Goal: Information Seeking & Learning: Learn about a topic

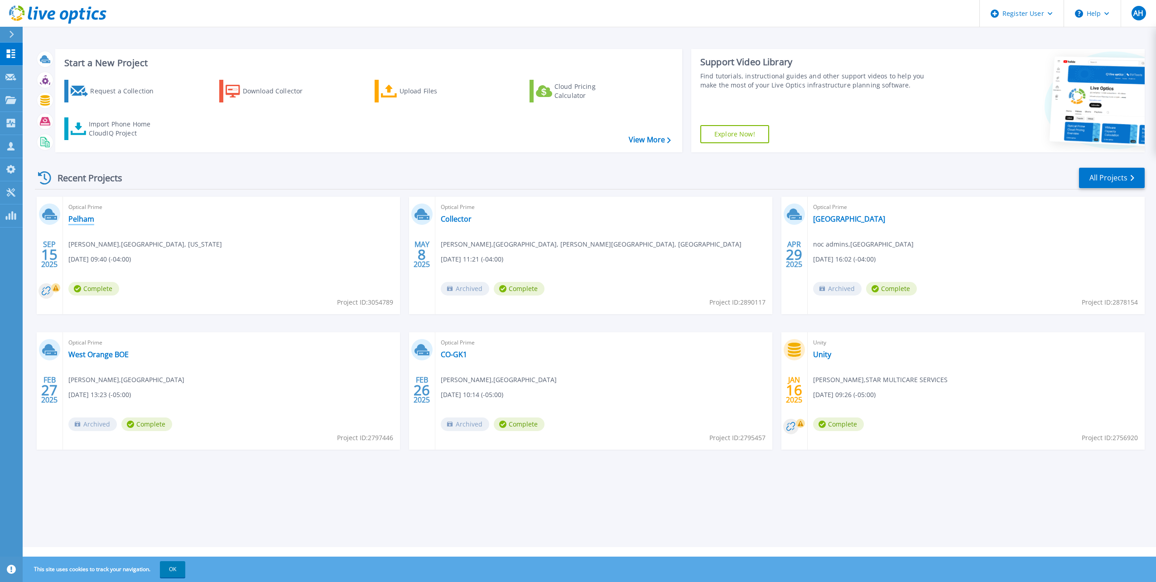
click at [85, 220] on link "Pelham" at bounding box center [81, 218] width 26 height 9
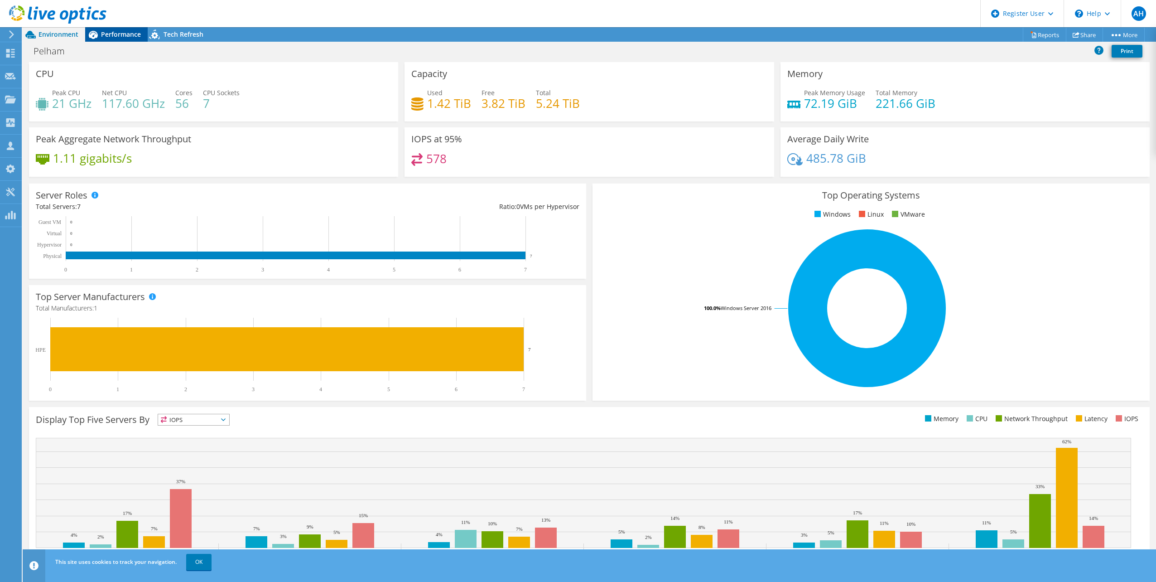
click at [121, 33] on span "Performance" at bounding box center [121, 34] width 40 height 9
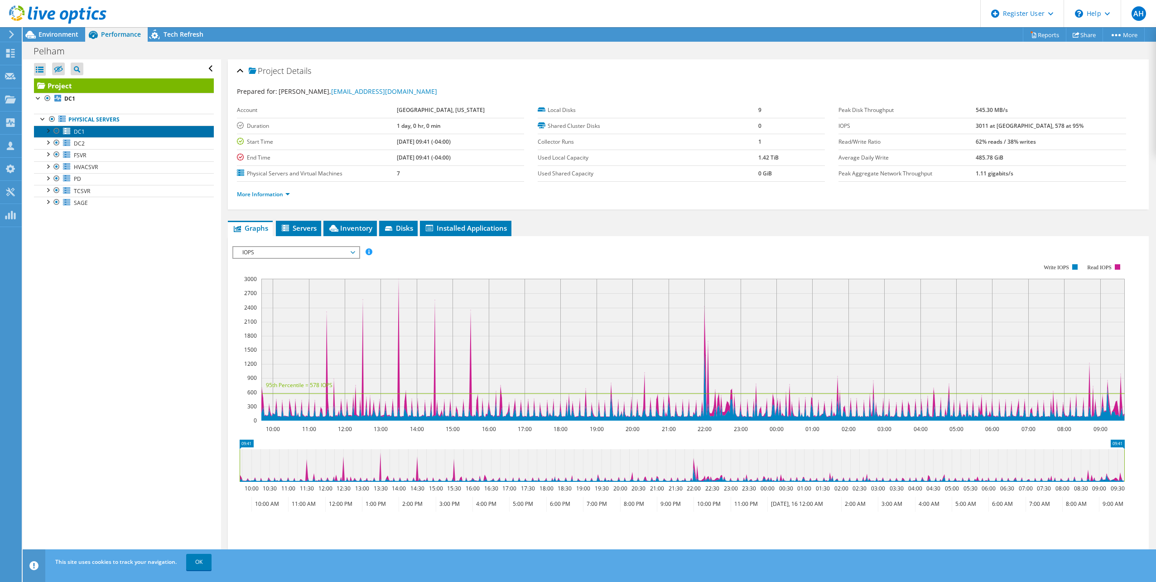
click at [83, 128] on span "DC1" at bounding box center [79, 132] width 11 height 8
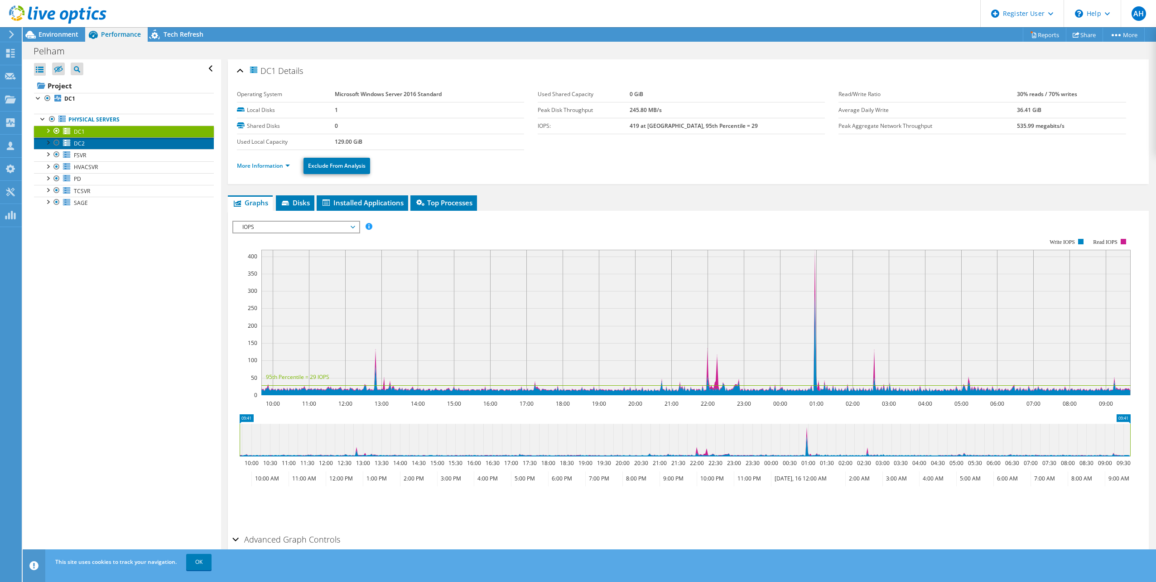
click at [92, 144] on link "DC2" at bounding box center [124, 143] width 180 height 12
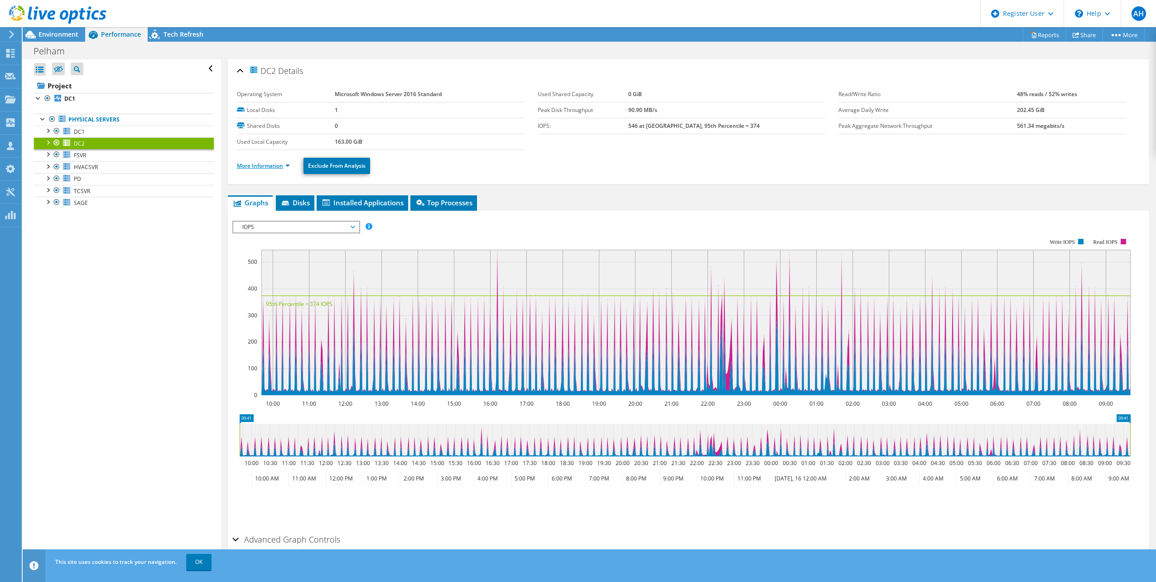
click at [266, 164] on link "More Information" at bounding box center [263, 166] width 53 height 8
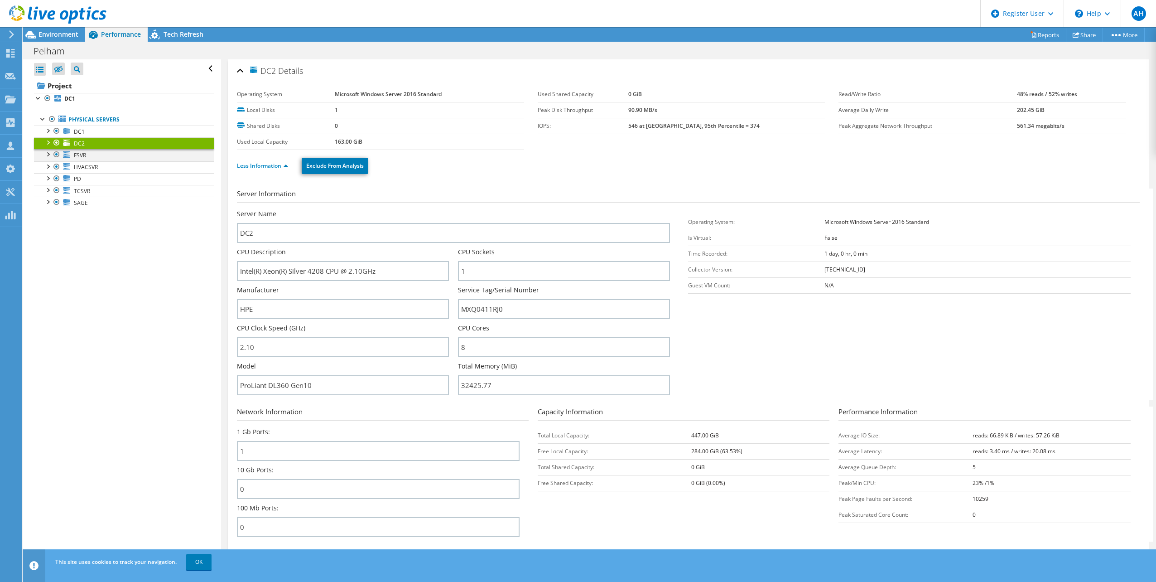
click at [48, 154] on div at bounding box center [47, 153] width 9 height 9
click at [92, 165] on link "0 C:" at bounding box center [124, 167] width 180 height 12
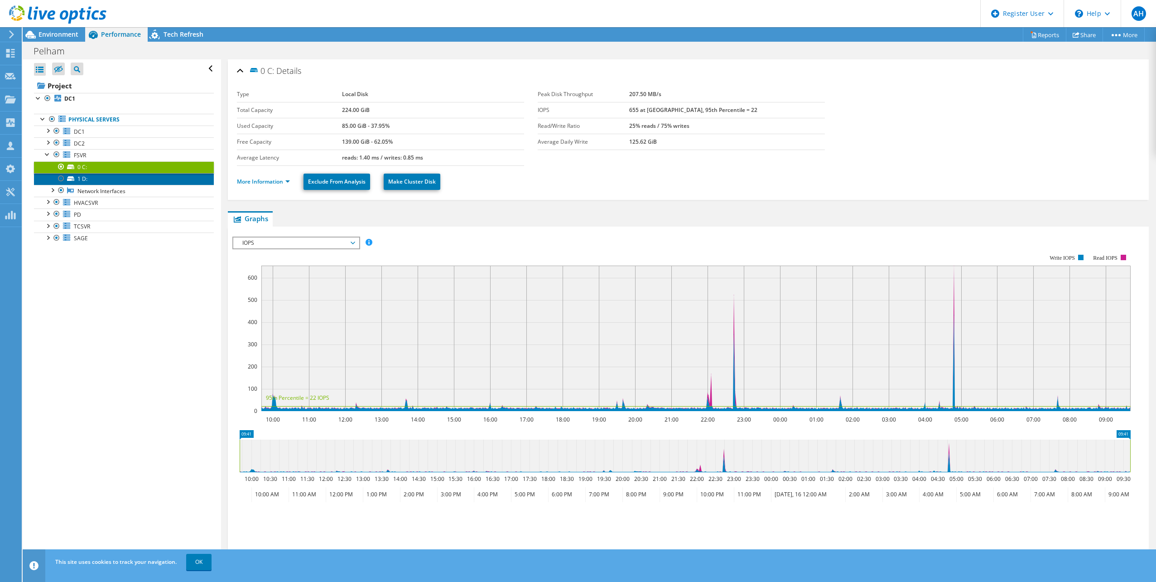
click at [101, 178] on link "1 D:" at bounding box center [124, 179] width 180 height 12
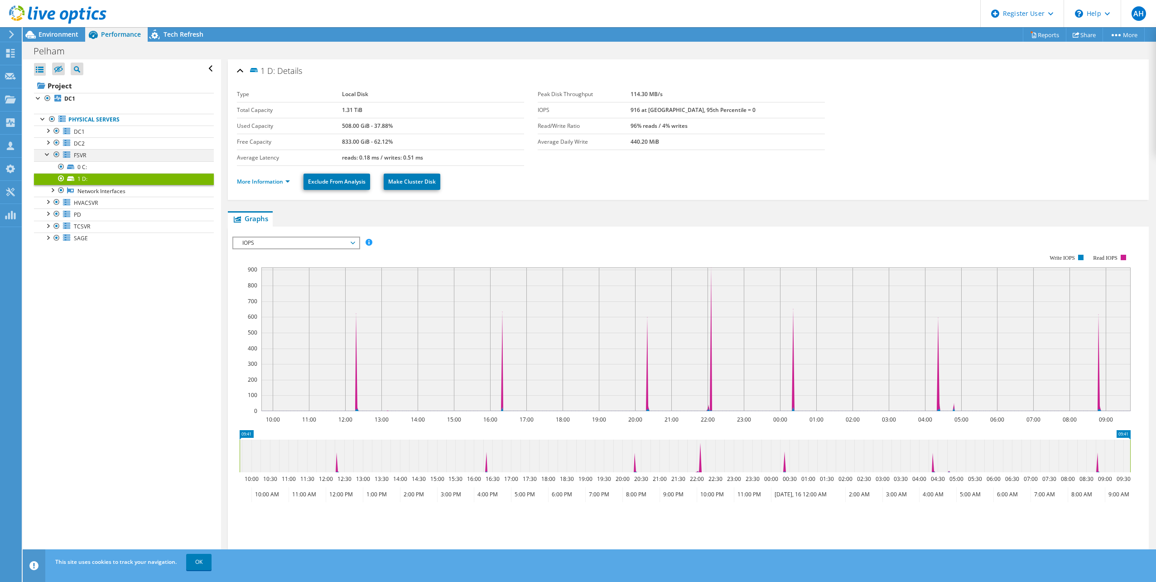
click at [48, 157] on div at bounding box center [47, 153] width 9 height 9
click at [47, 142] on div at bounding box center [47, 141] width 9 height 9
click at [92, 156] on link "0 C:" at bounding box center [124, 155] width 180 height 12
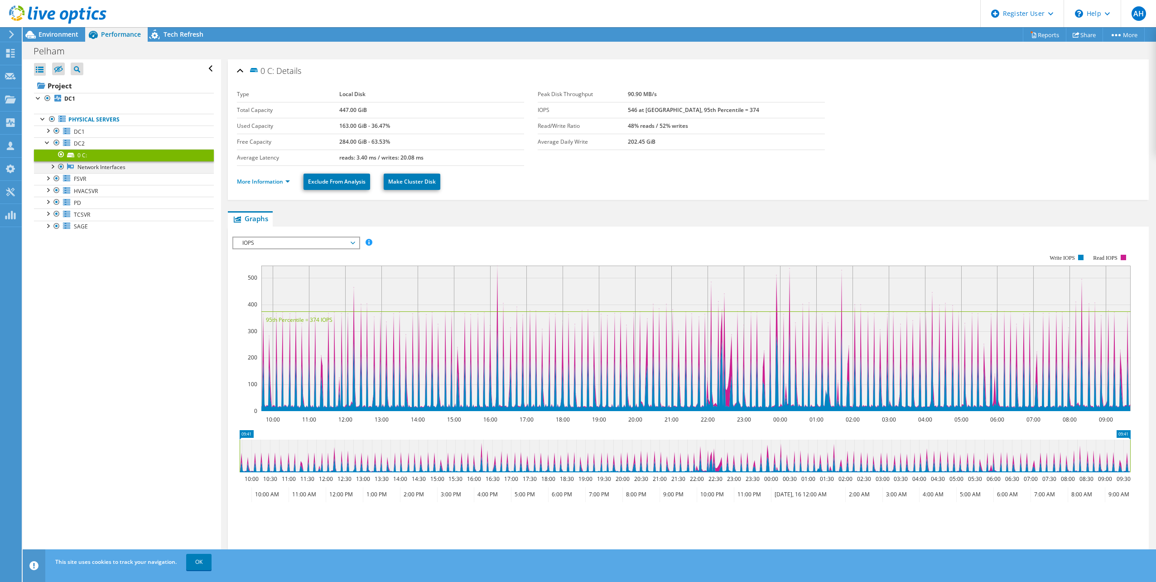
click at [51, 163] on div at bounding box center [52, 165] width 9 height 9
click at [51, 166] on div at bounding box center [52, 165] width 9 height 9
click at [169, 39] on div "Tech Refresh" at bounding box center [179, 34] width 63 height 14
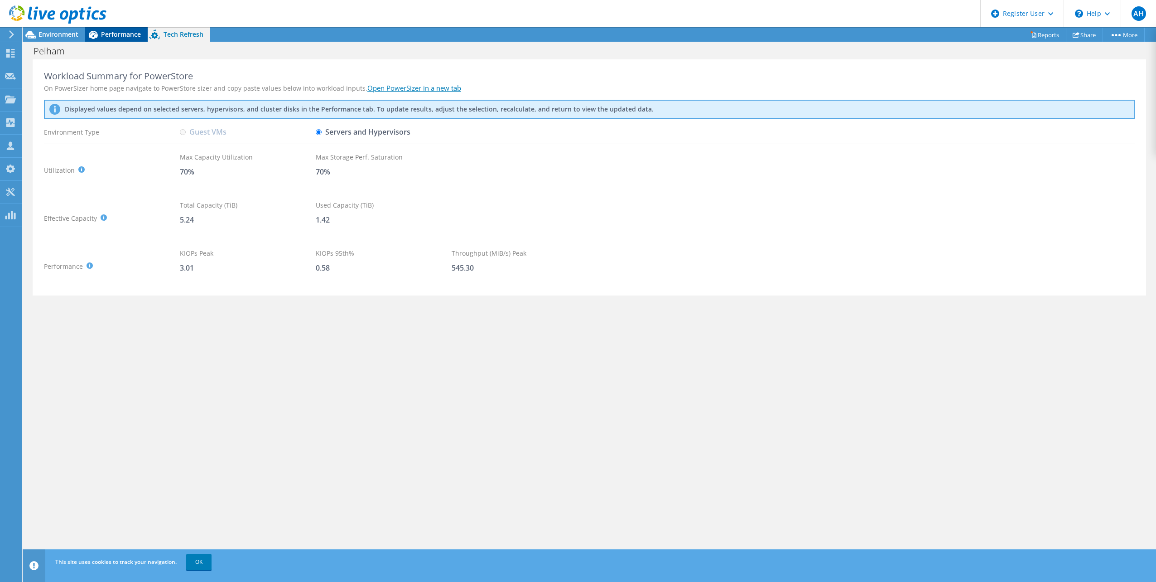
click at [109, 41] on div "Performance" at bounding box center [116, 34] width 63 height 14
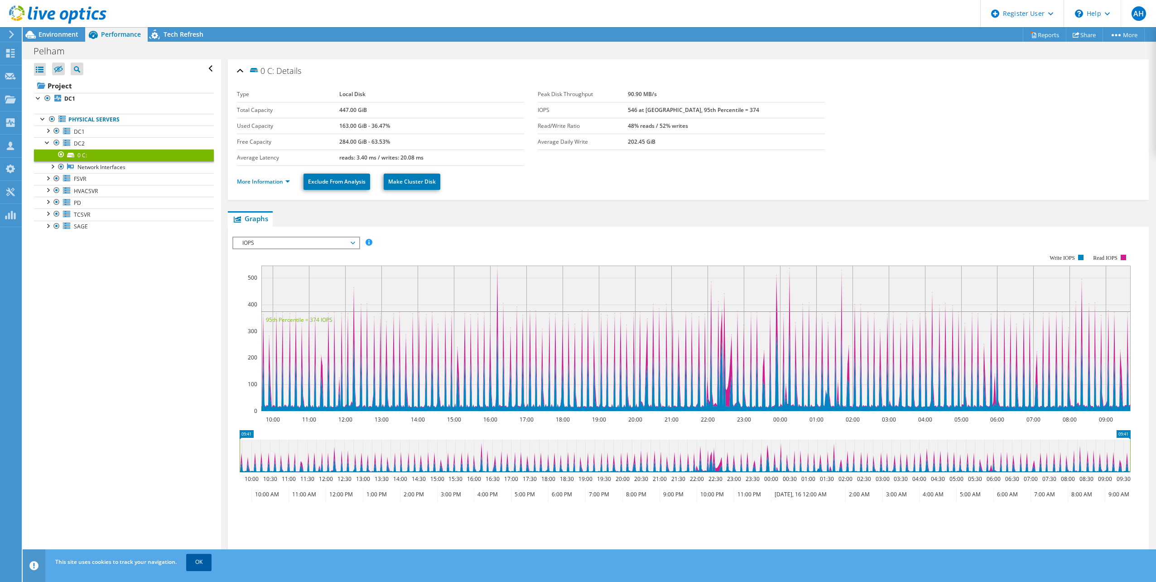
click at [200, 568] on link "OK" at bounding box center [198, 562] width 25 height 16
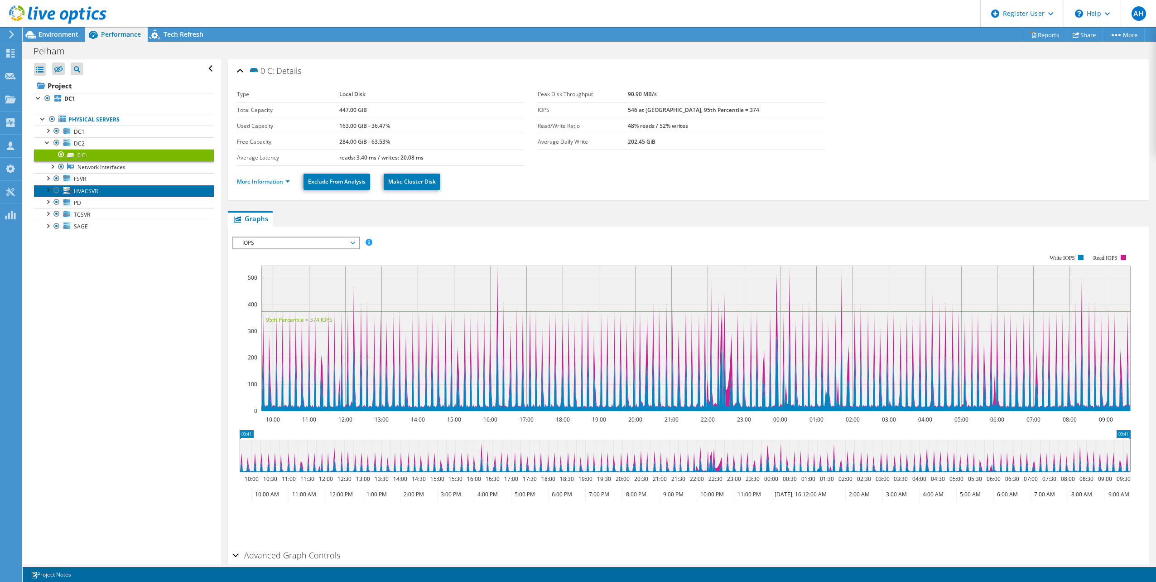
click at [105, 190] on link "HVACSVR" at bounding box center [124, 191] width 180 height 12
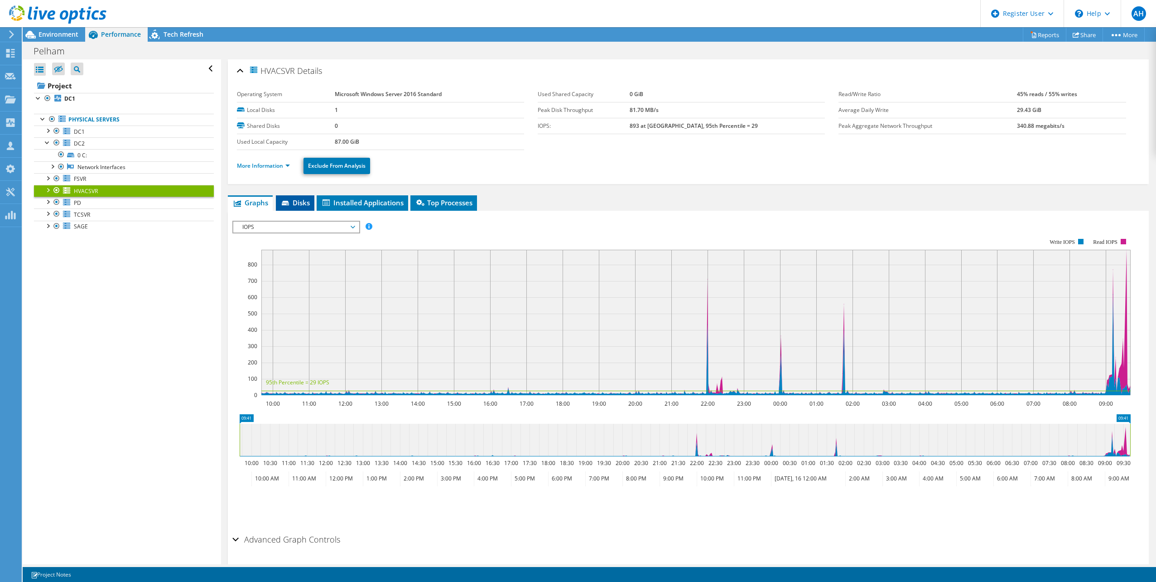
click at [299, 203] on span "Disks" at bounding box center [294, 202] width 29 height 9
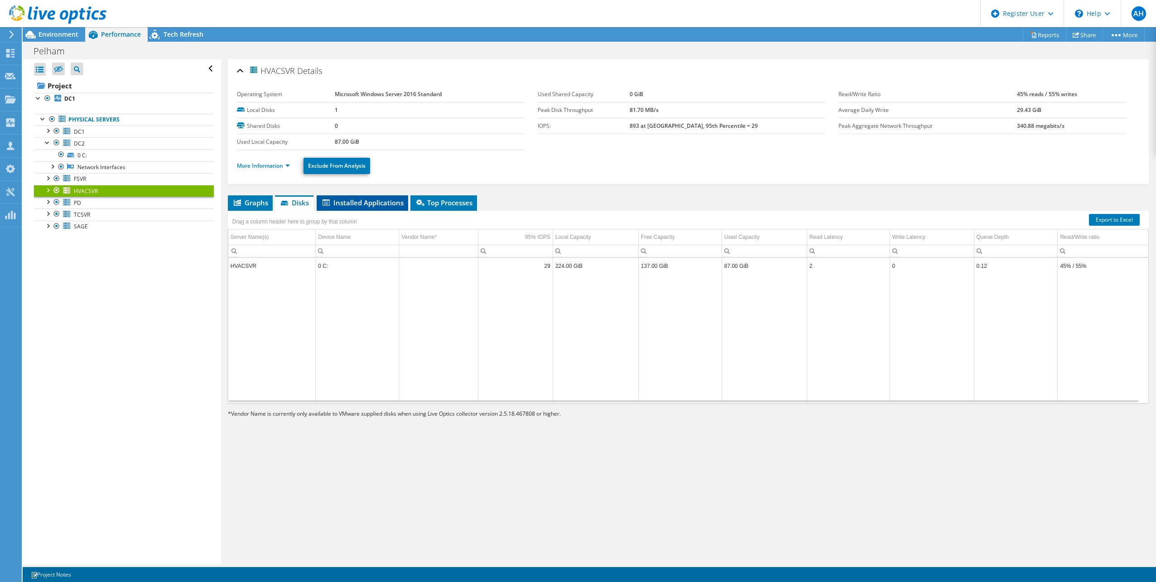
click at [359, 200] on span "Installed Applications" at bounding box center [362, 202] width 82 height 9
